Goal: Information Seeking & Learning: Learn about a topic

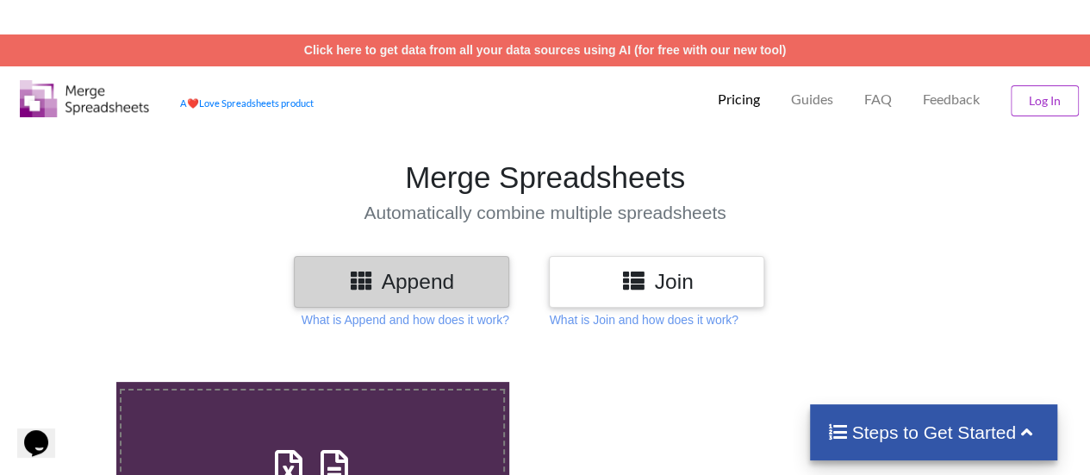
click at [740, 103] on p "Pricing" at bounding box center [739, 100] width 42 height 18
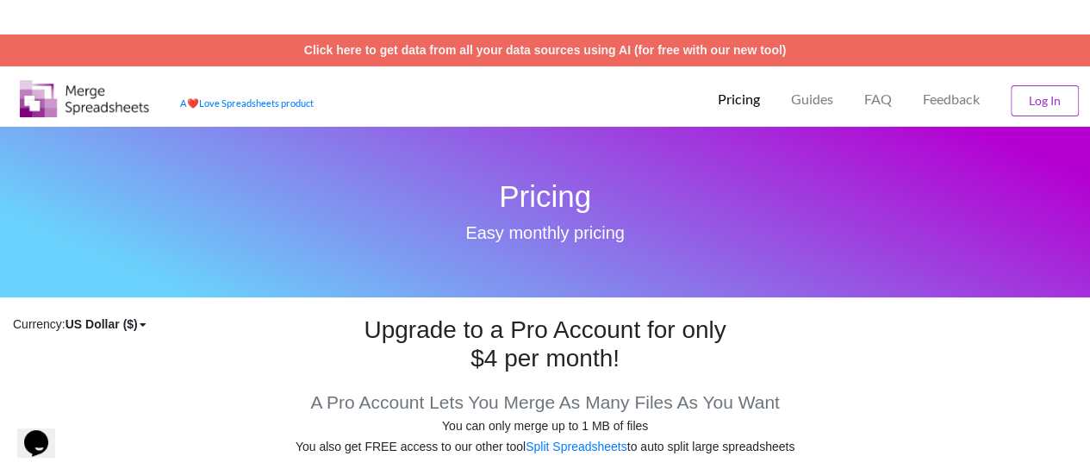
click at [83, 97] on img at bounding box center [84, 98] width 129 height 37
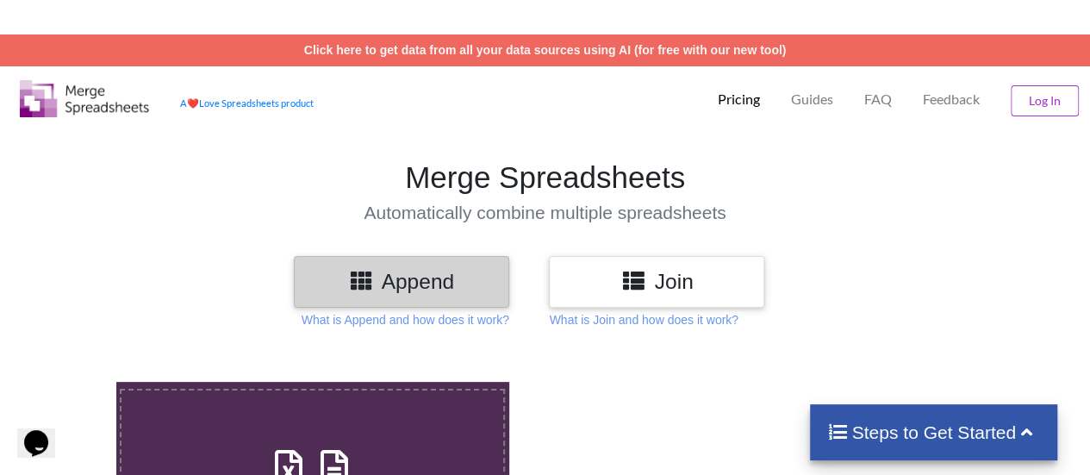
click at [409, 285] on h3 "Append" at bounding box center [402, 281] width 190 height 25
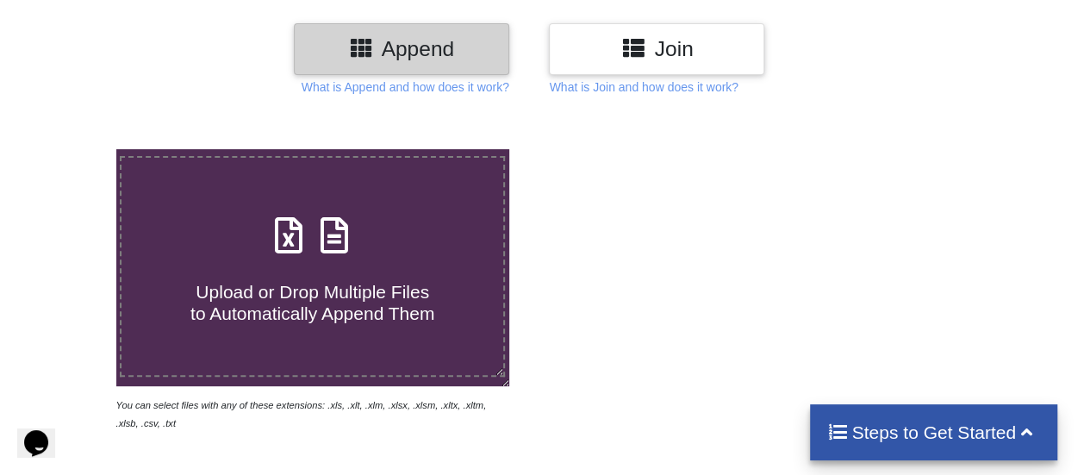
scroll to position [259, 0]
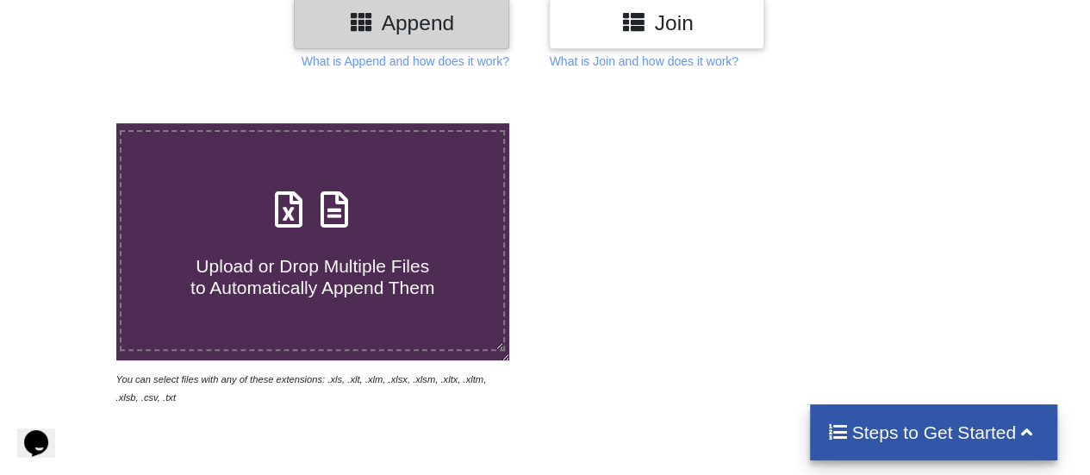
click at [1026, 433] on icon at bounding box center [1027, 430] width 22 height 18
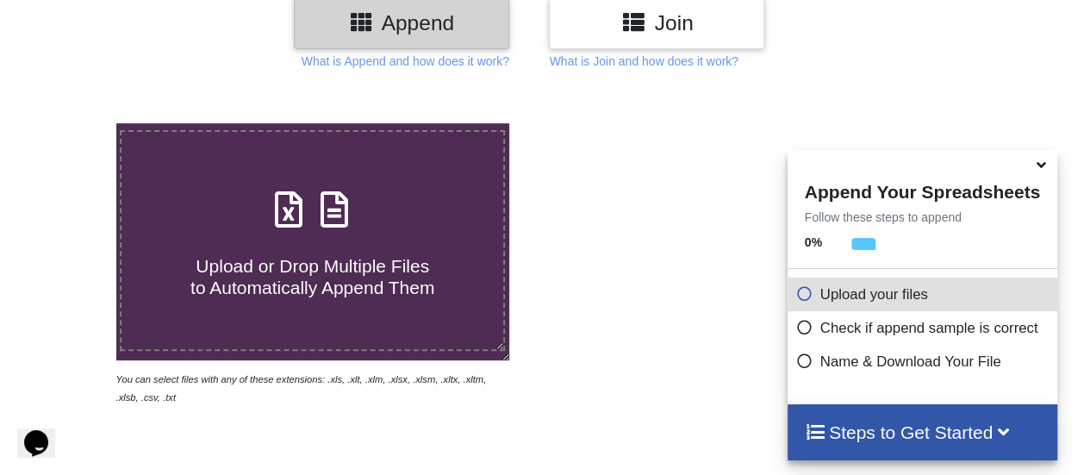
click at [686, 335] on div at bounding box center [777, 264] width 465 height 283
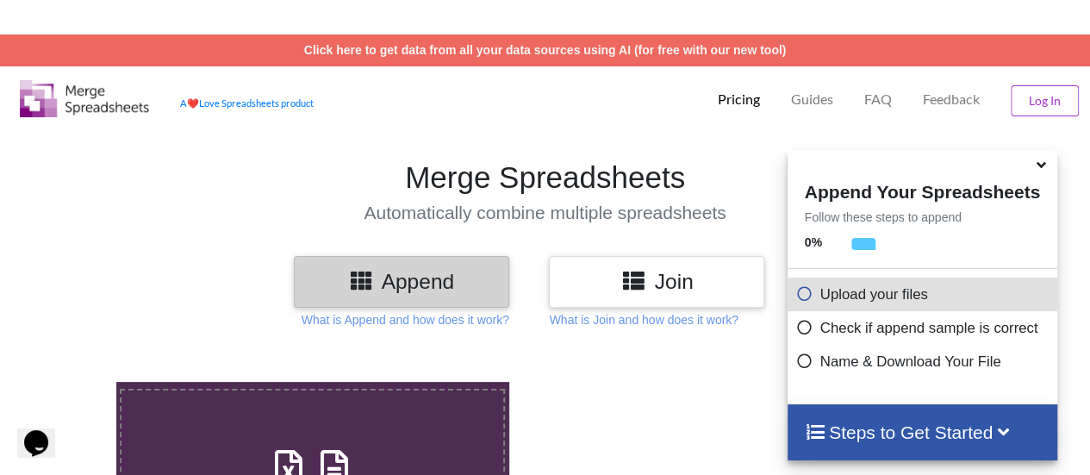
click at [1043, 167] on icon at bounding box center [1042, 162] width 18 height 16
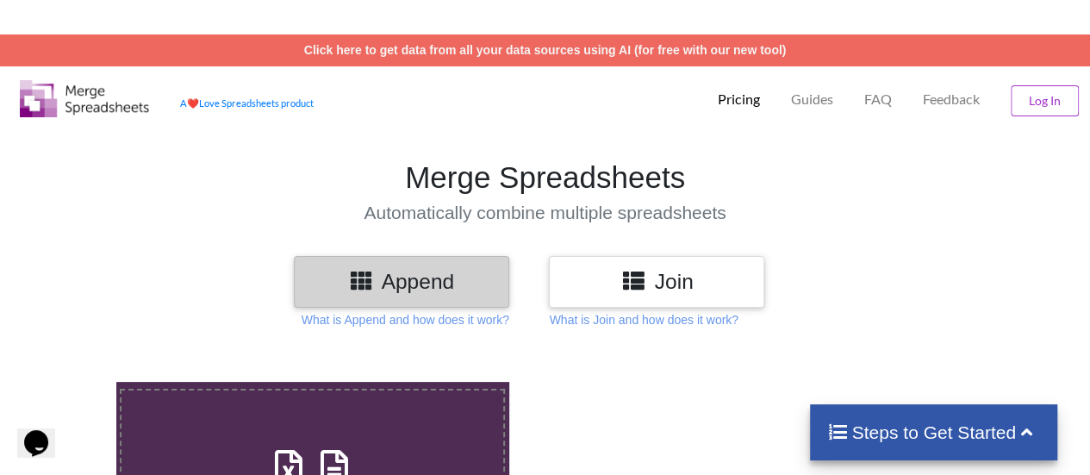
scroll to position [1, 0]
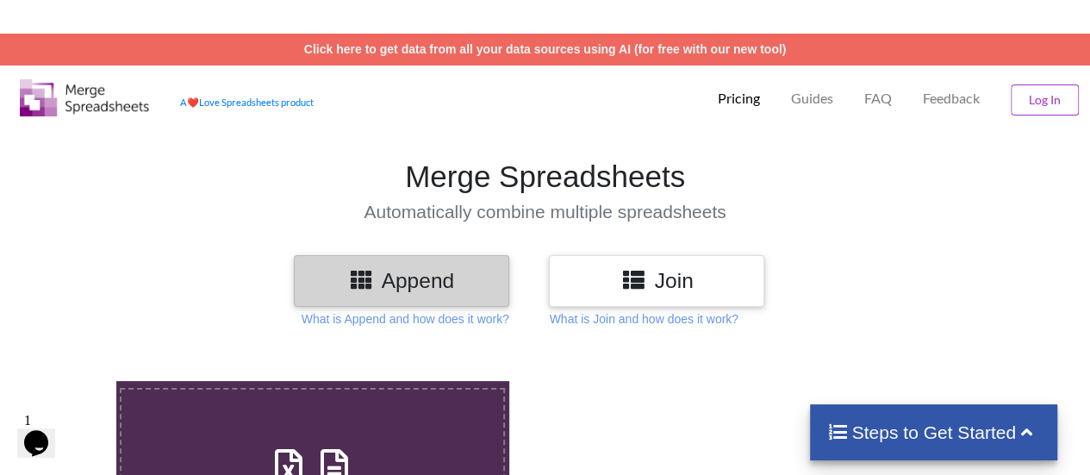
click at [817, 190] on h1 "Merge Spreadsheets" at bounding box center [545, 177] width 1108 height 36
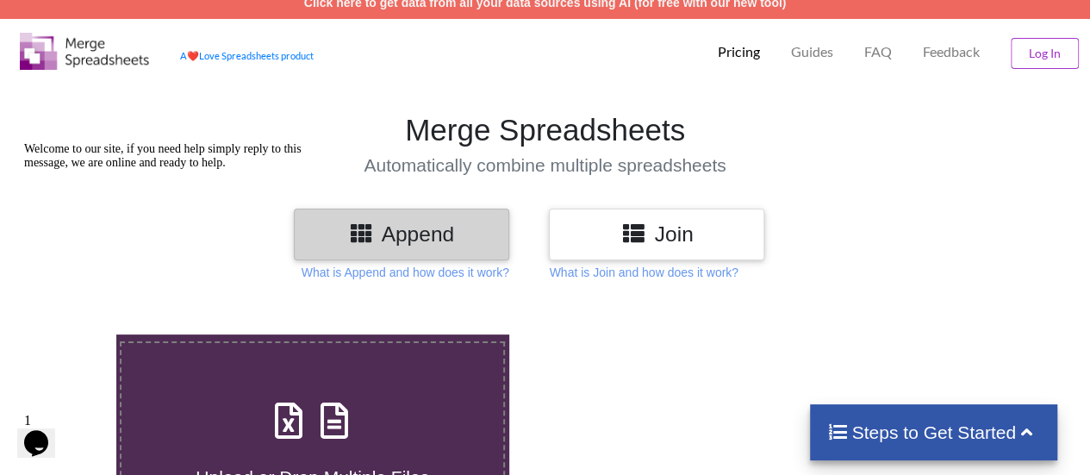
scroll to position [0, 0]
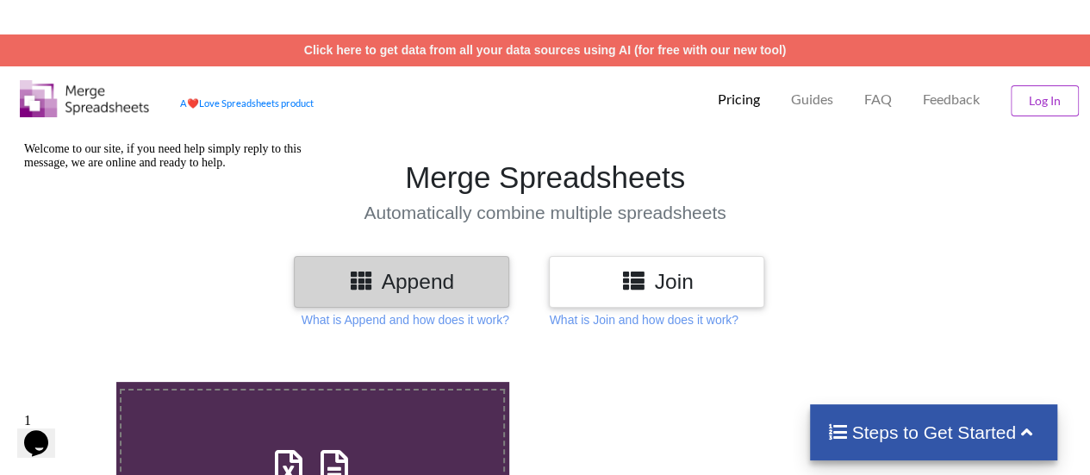
click at [832, 161] on h1 "Merge Spreadsheets" at bounding box center [545, 177] width 1108 height 36
